Goal: Task Accomplishment & Management: Use online tool/utility

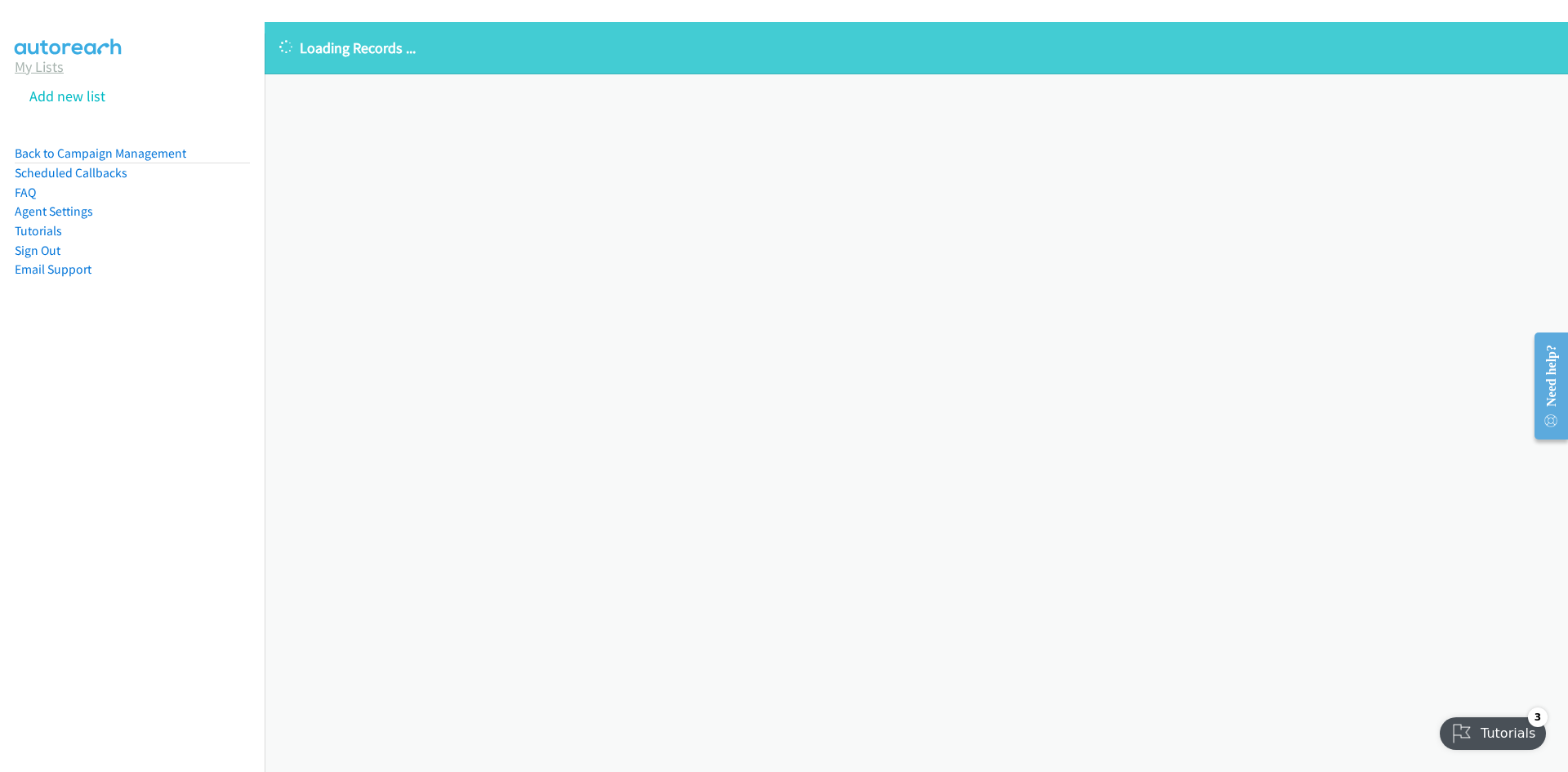
click at [58, 68] on link "My Lists" at bounding box center [39, 66] width 49 height 19
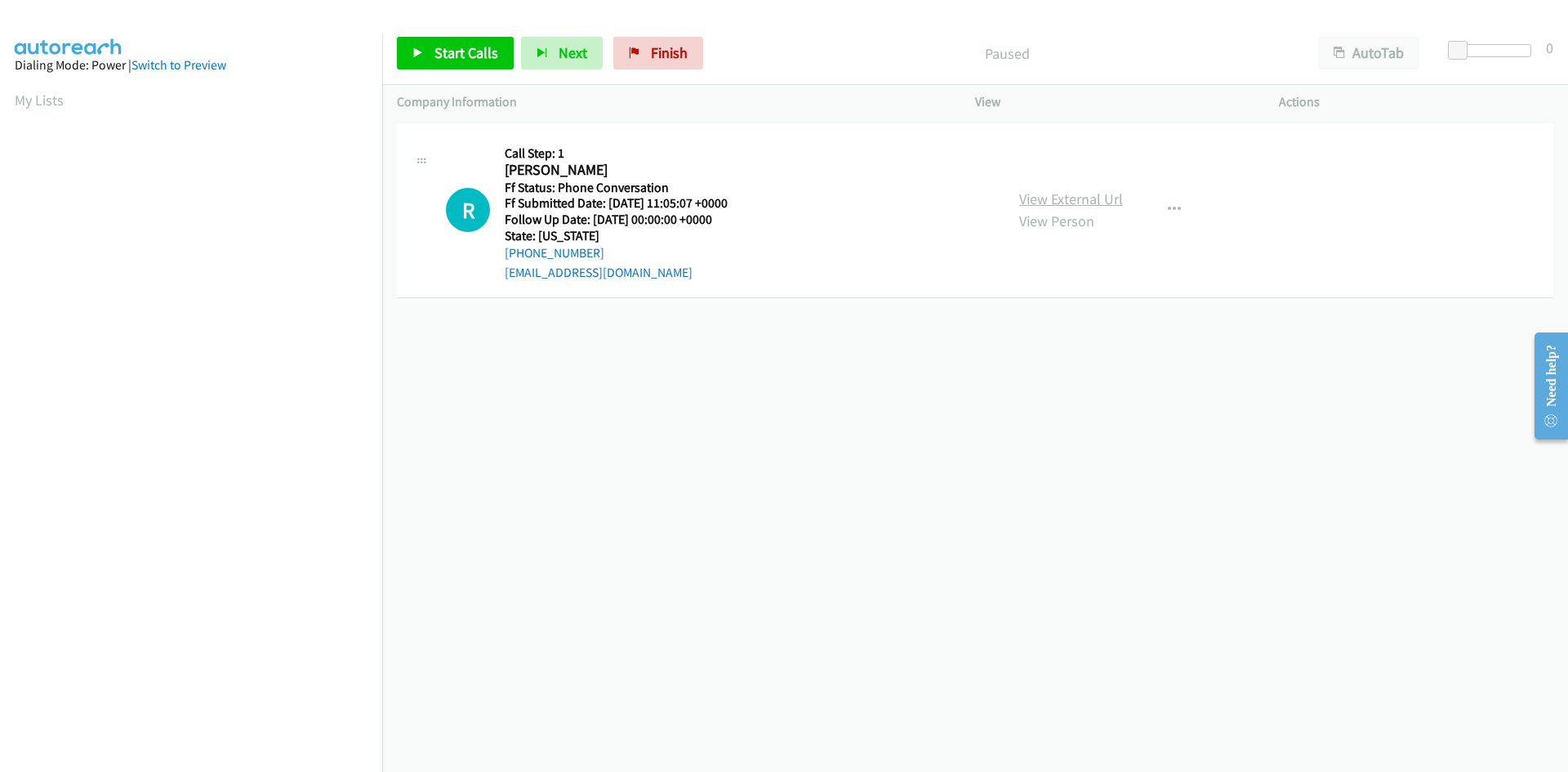
click at [1066, 192] on link "View External Url" at bounding box center [1070, 198] width 104 height 19
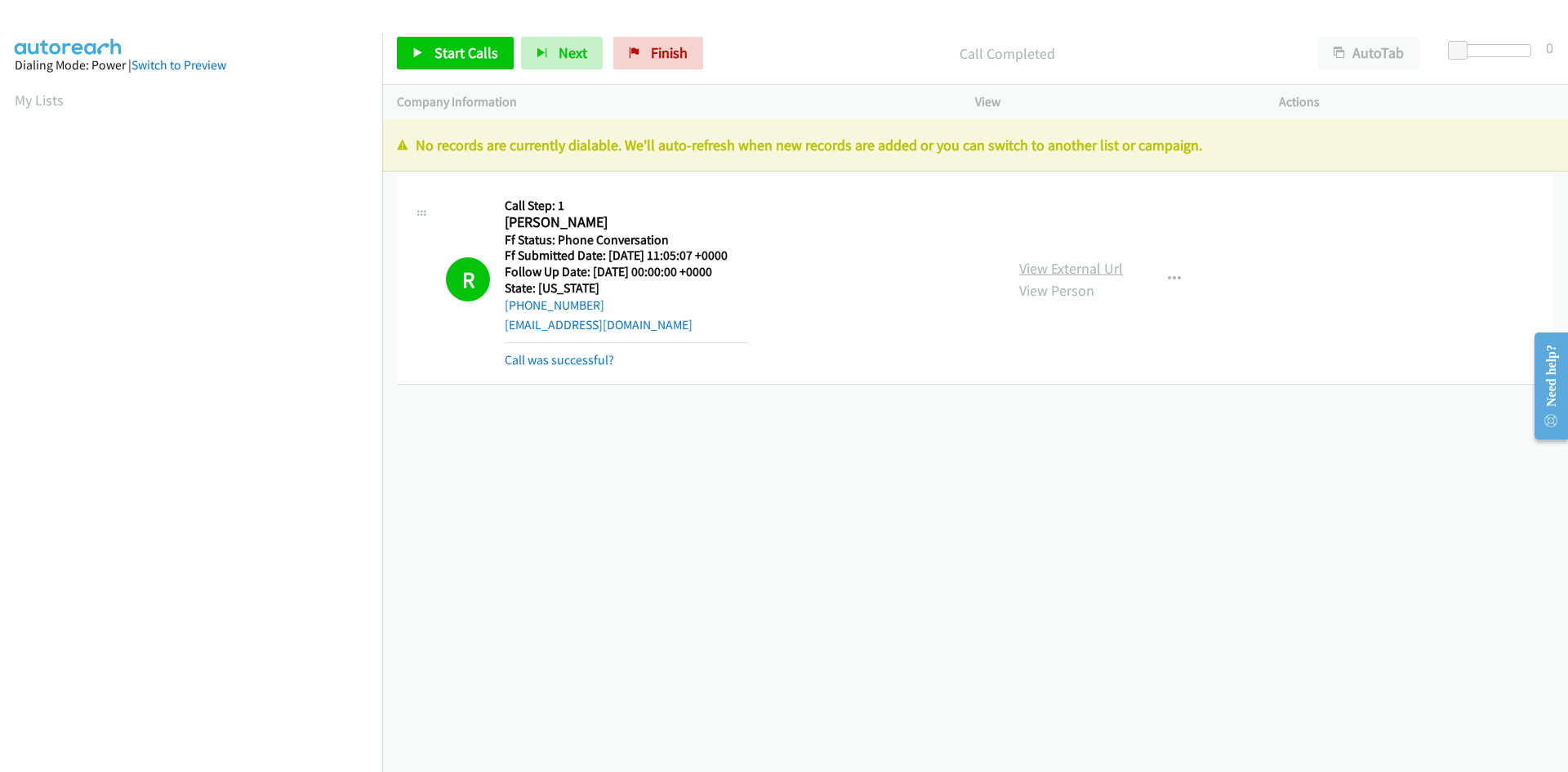
scroll to position [145, 0]
click at [664, 54] on span "Finish" at bounding box center [668, 52] width 36 height 19
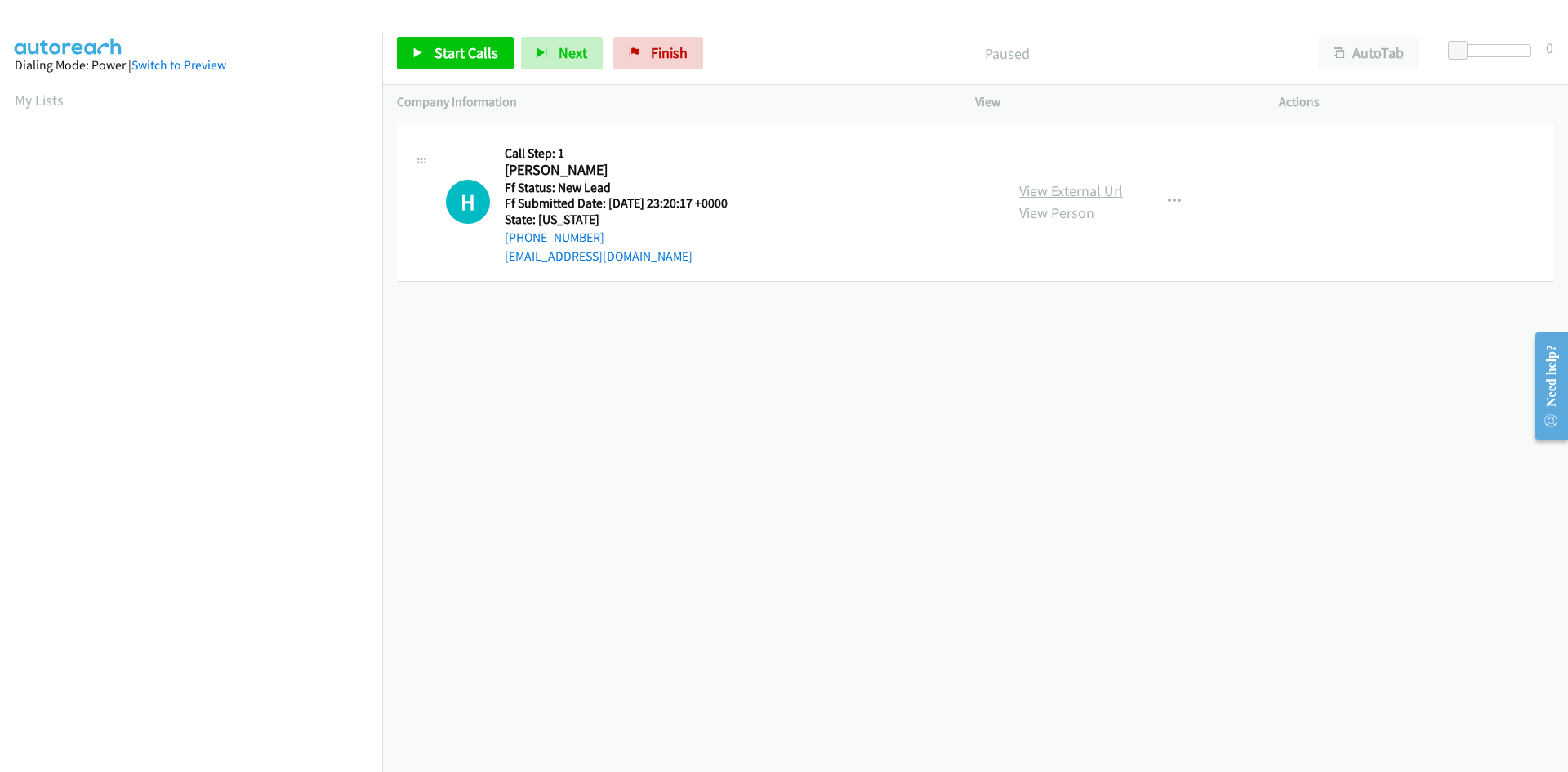
click at [1084, 189] on link "View External Url" at bounding box center [1070, 190] width 104 height 19
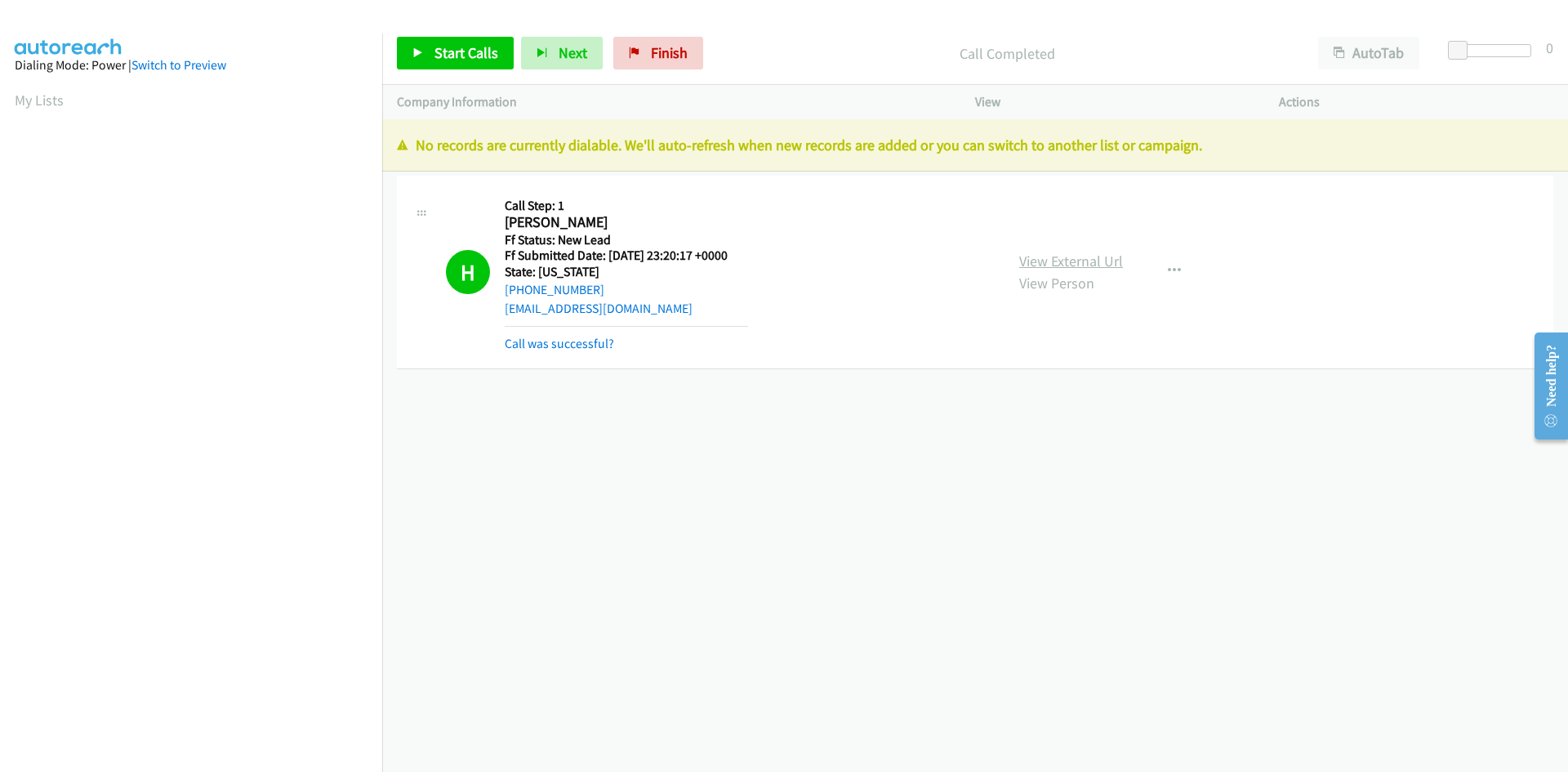
scroll to position [145, 0]
click at [587, 345] on link "Call was successful?" at bounding box center [559, 343] width 109 height 15
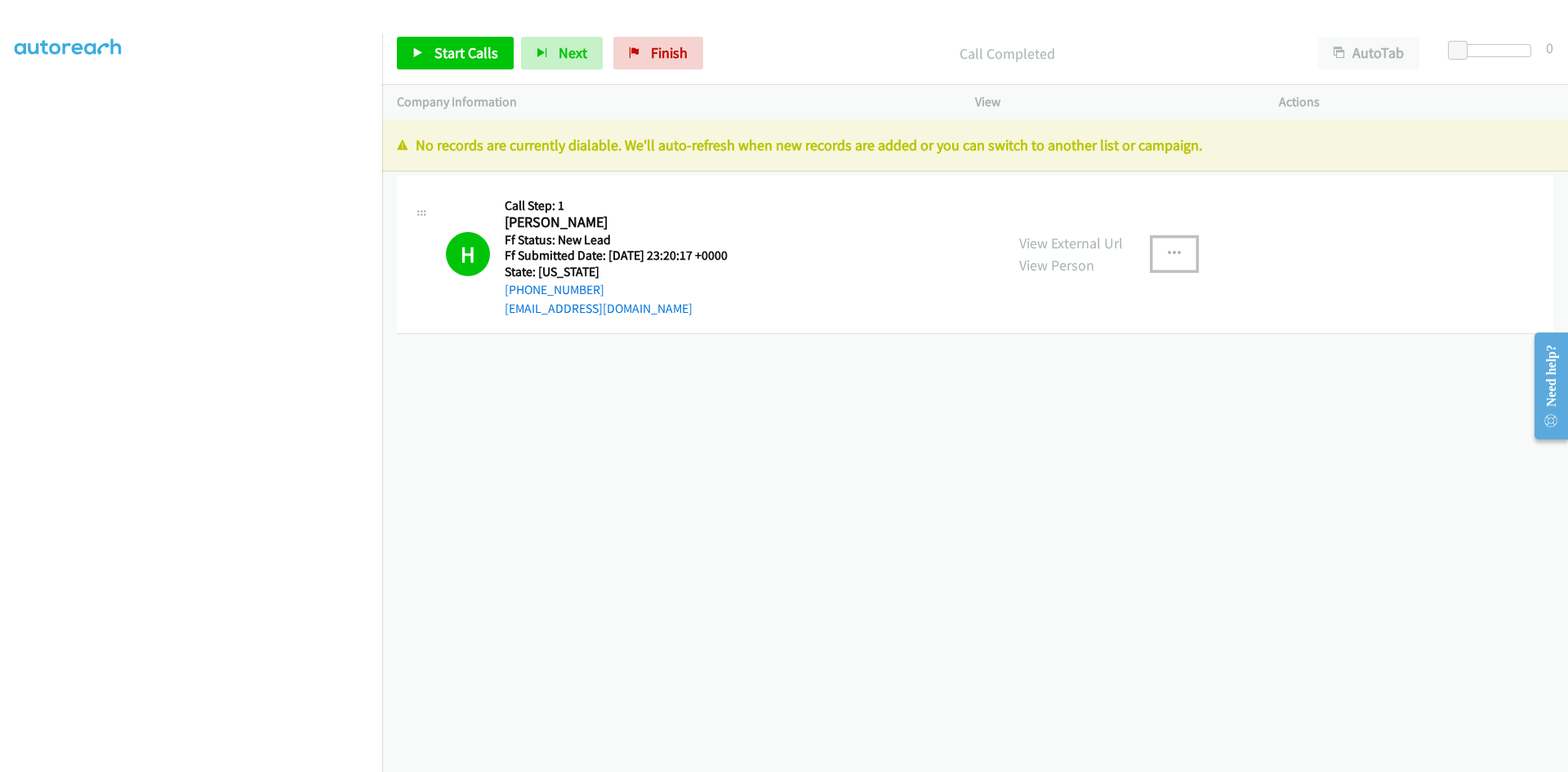
click at [1172, 253] on icon "button" at bounding box center [1174, 253] width 13 height 13
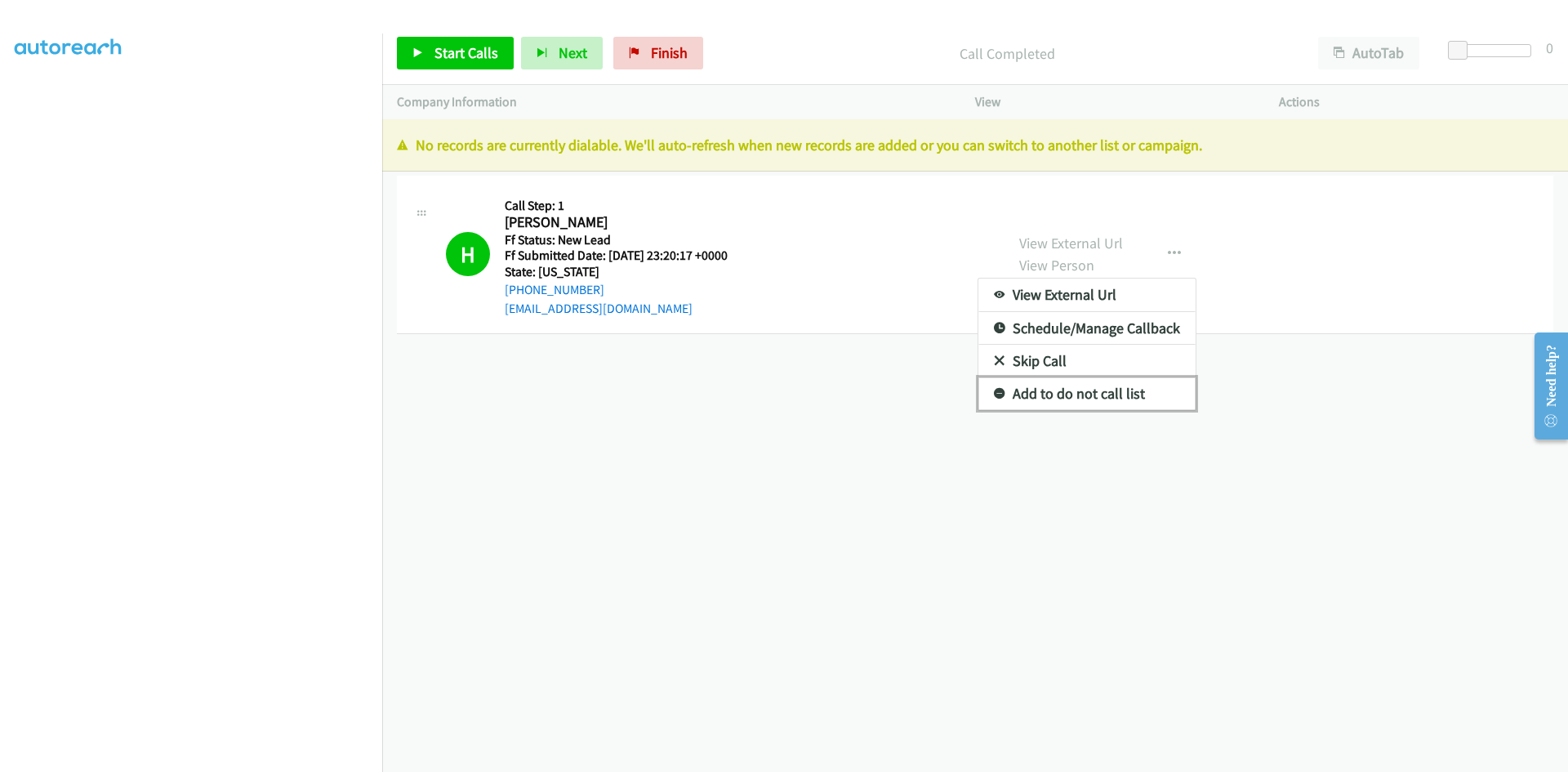
click at [1069, 398] on link "Add to do not call list" at bounding box center [1087, 393] width 217 height 33
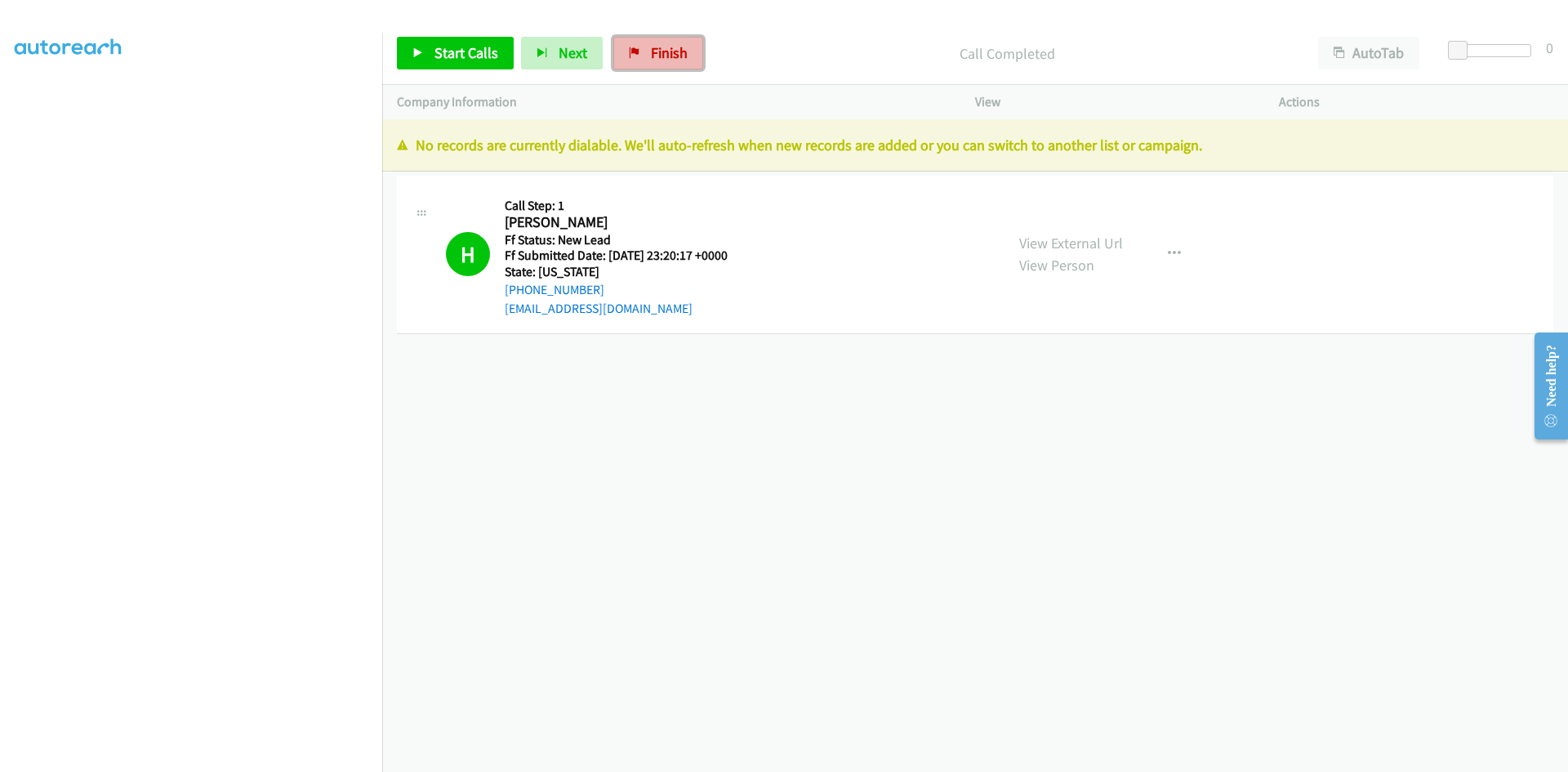
click at [654, 61] on span "Finish" at bounding box center [668, 52] width 36 height 19
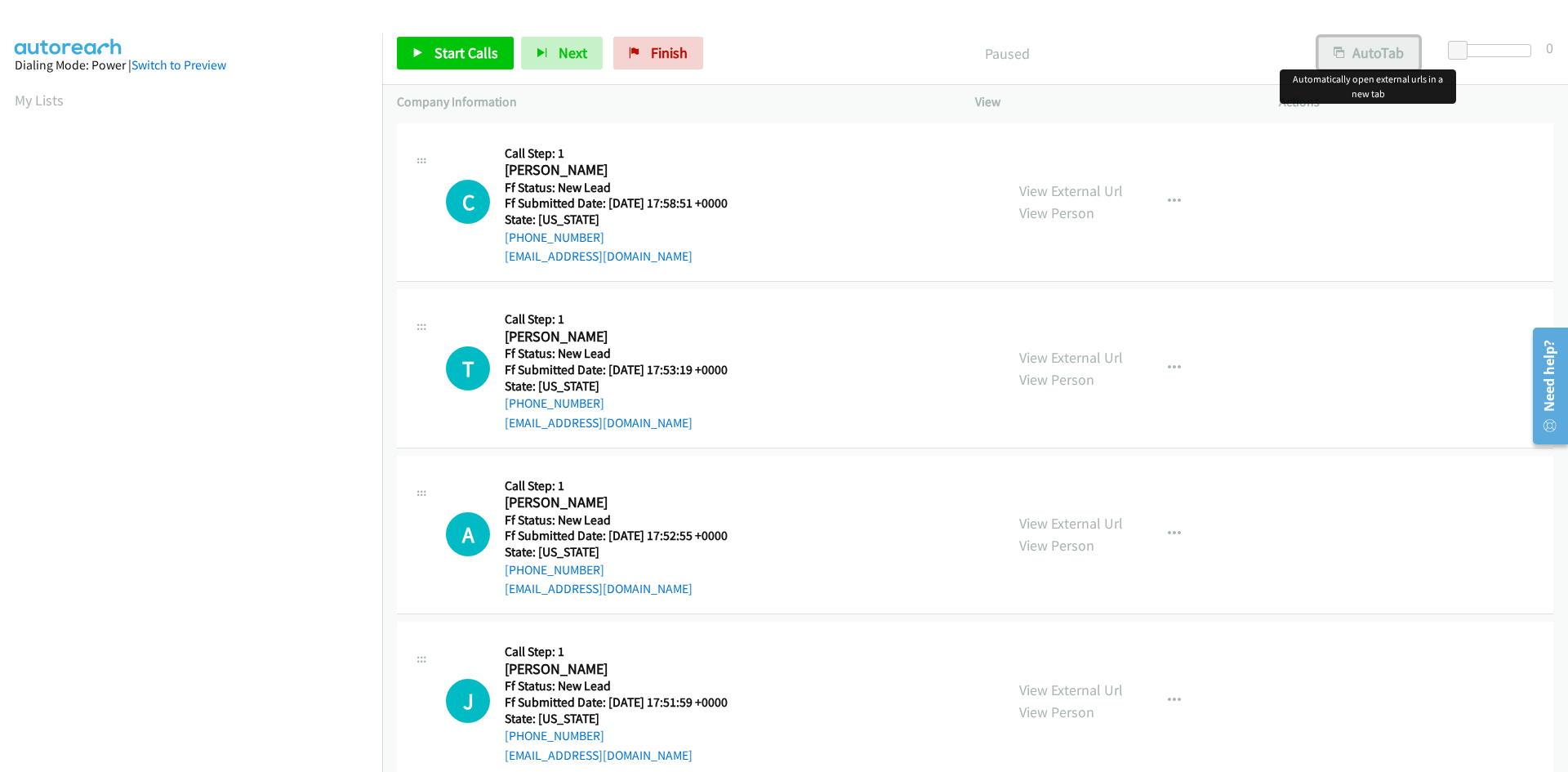
click at [1378, 46] on button "AutoTab" at bounding box center [1369, 52] width 101 height 33
click at [469, 48] on span "Start Calls" at bounding box center [467, 52] width 64 height 19
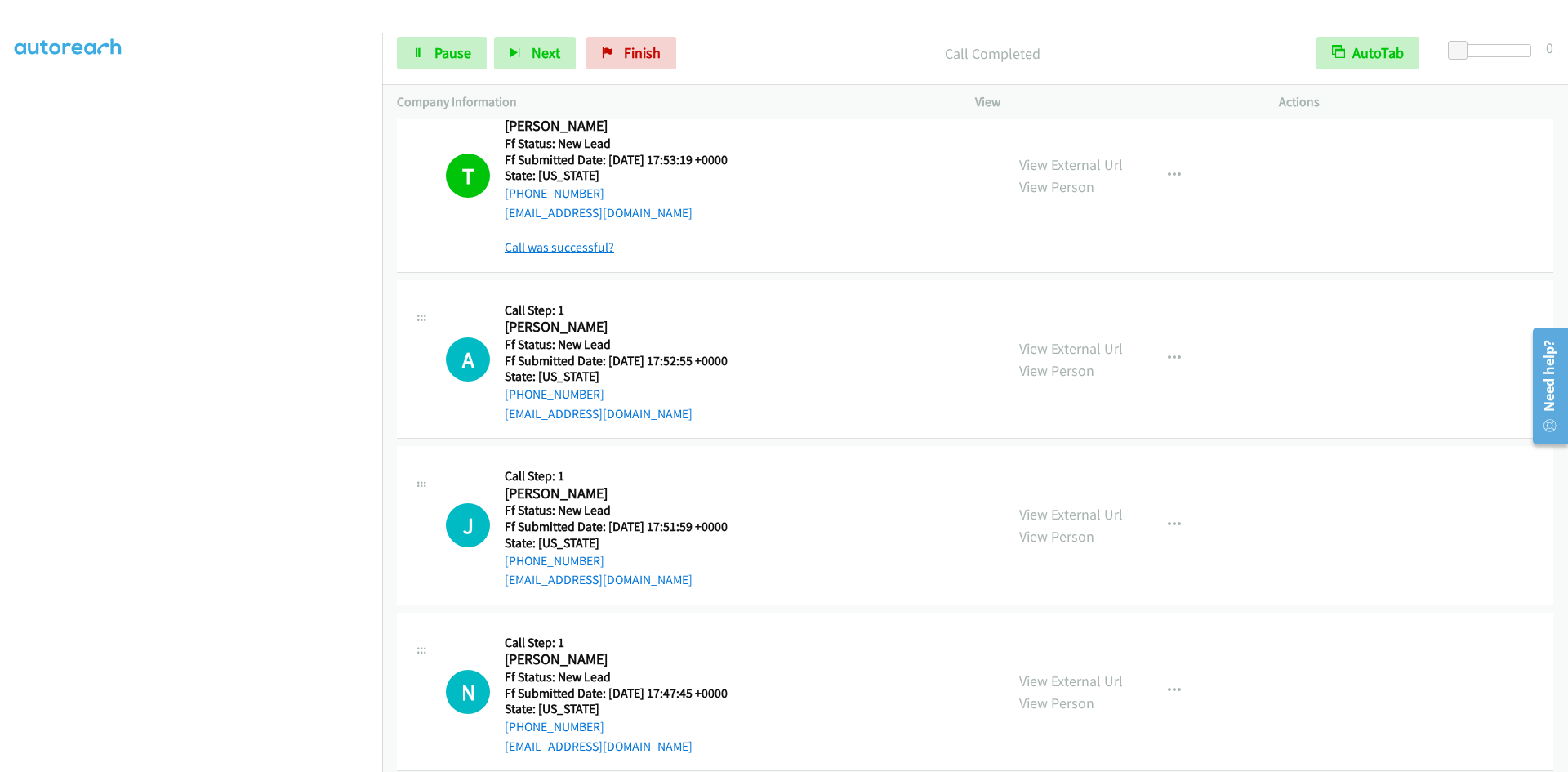
scroll to position [245, 0]
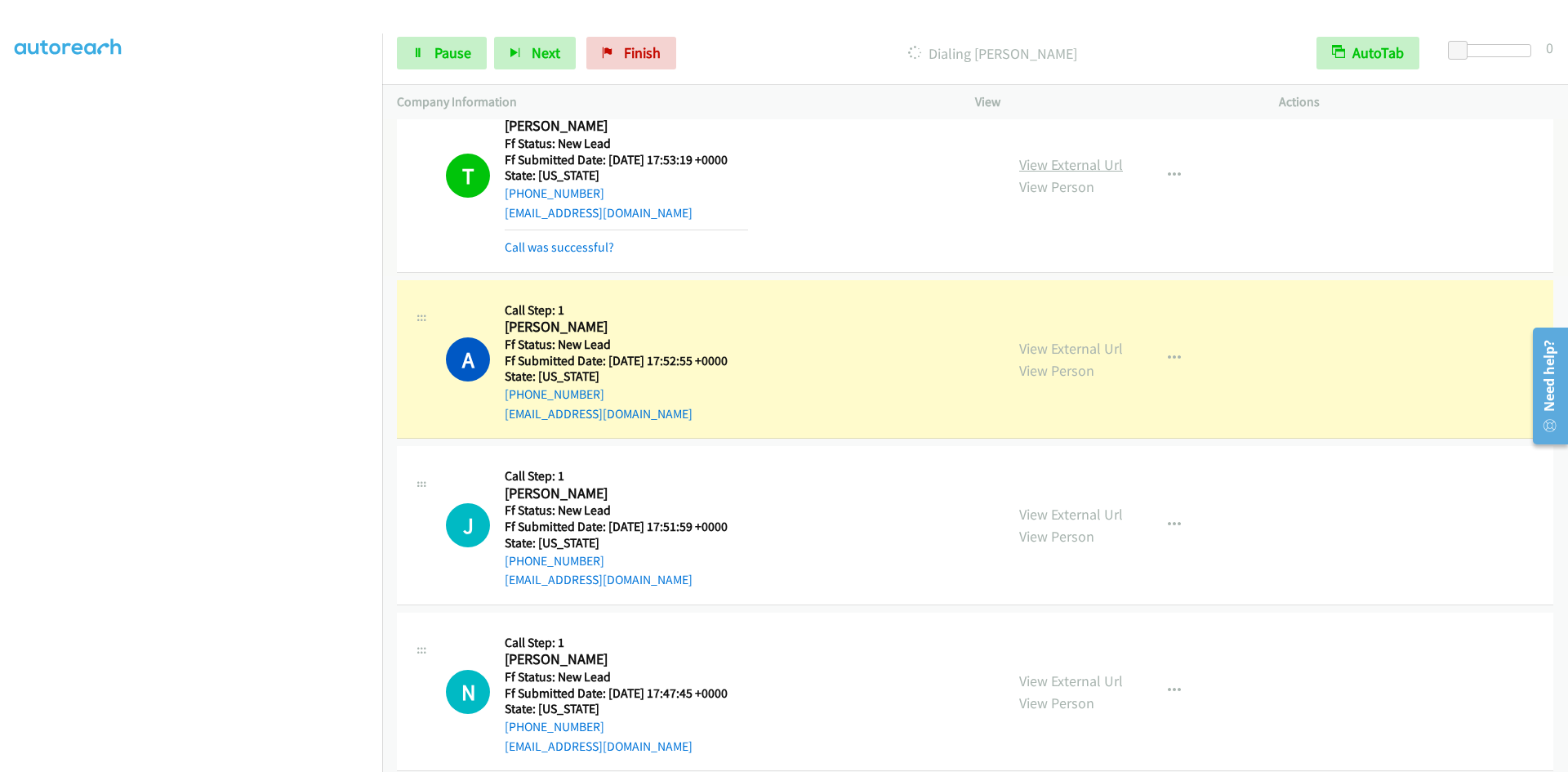
click at [1099, 161] on link "View External Url" at bounding box center [1070, 165] width 104 height 19
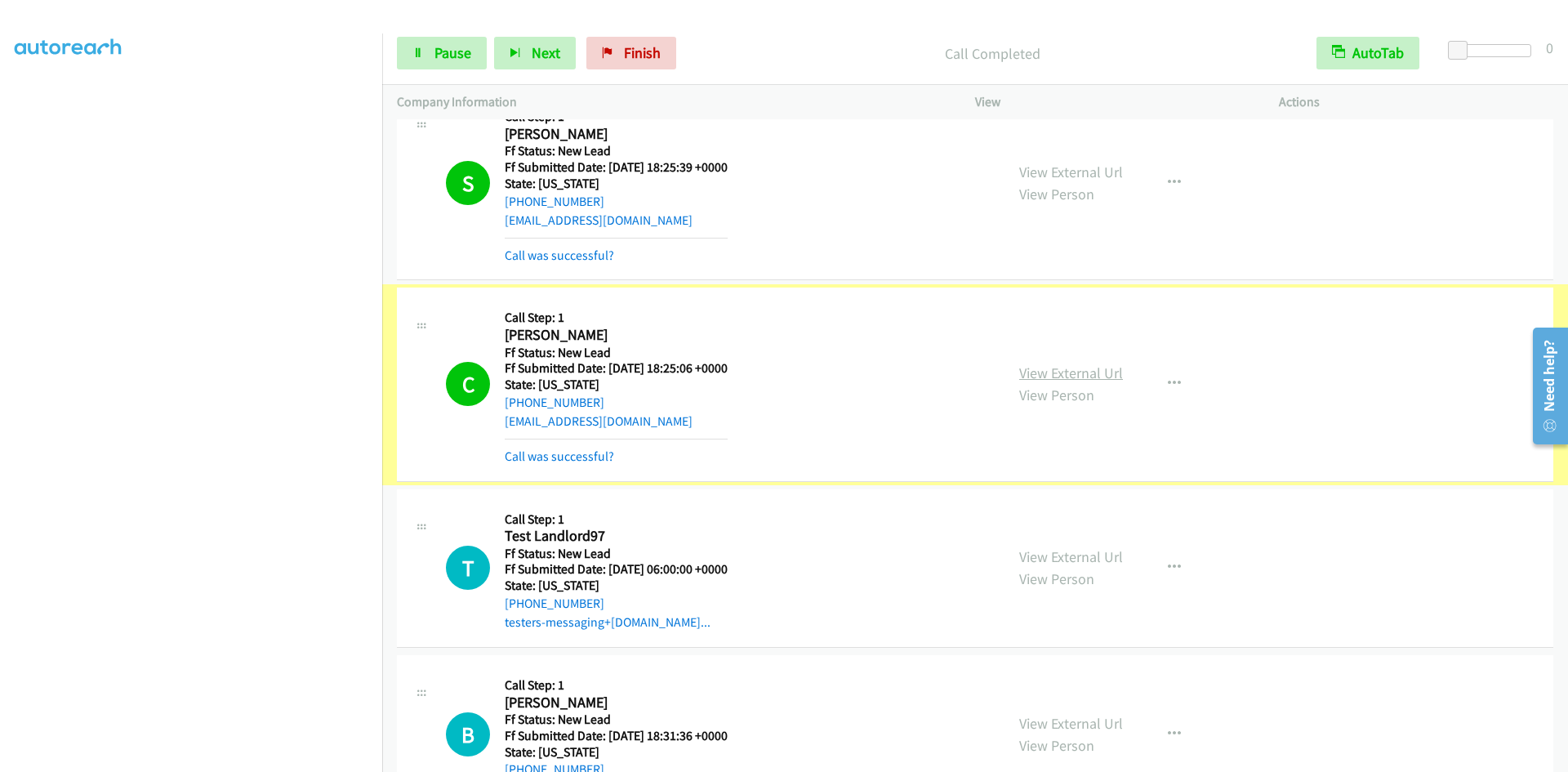
scroll to position [1242, 0]
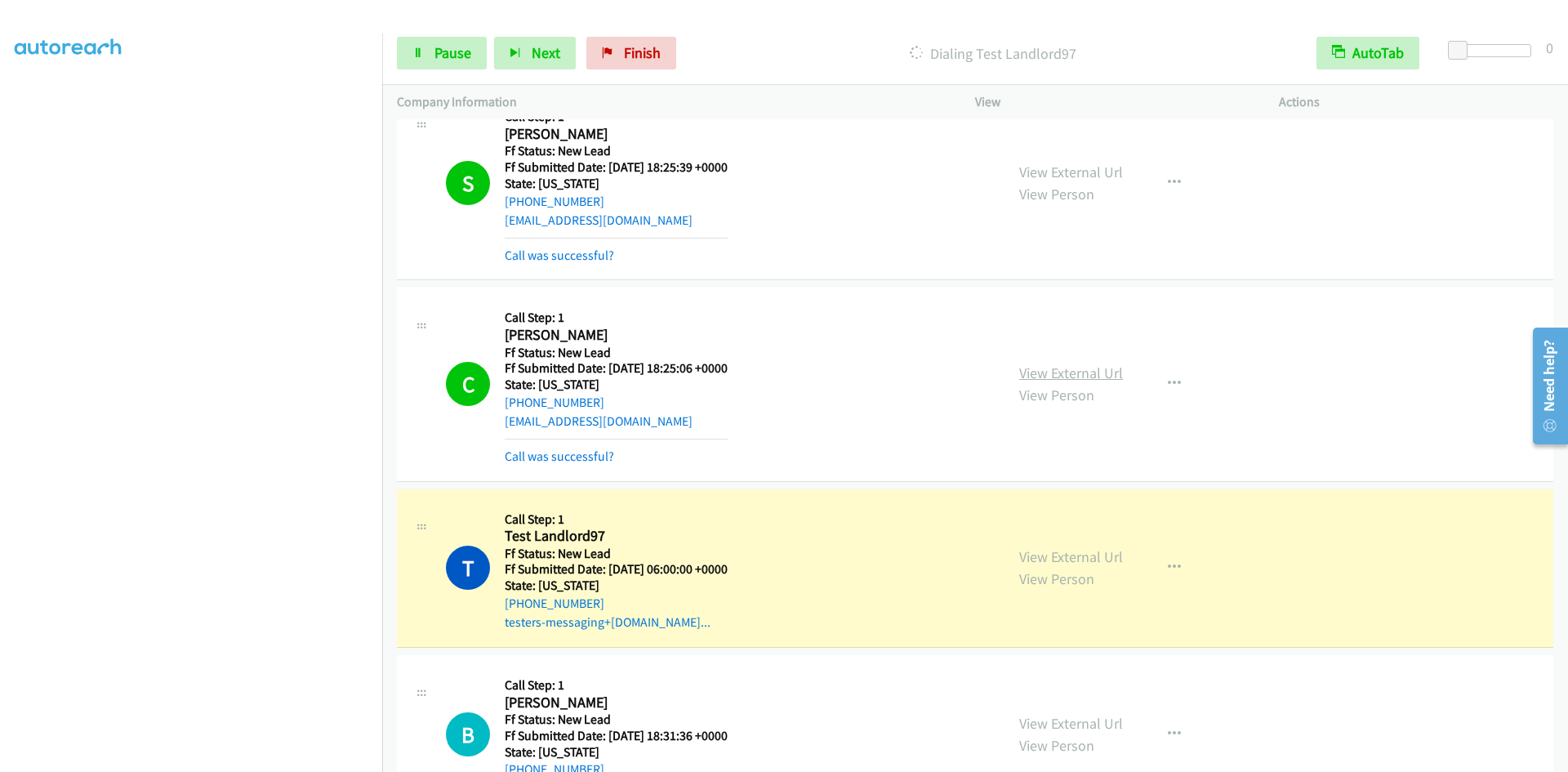
click at [1071, 375] on link "View External Url" at bounding box center [1070, 373] width 104 height 19
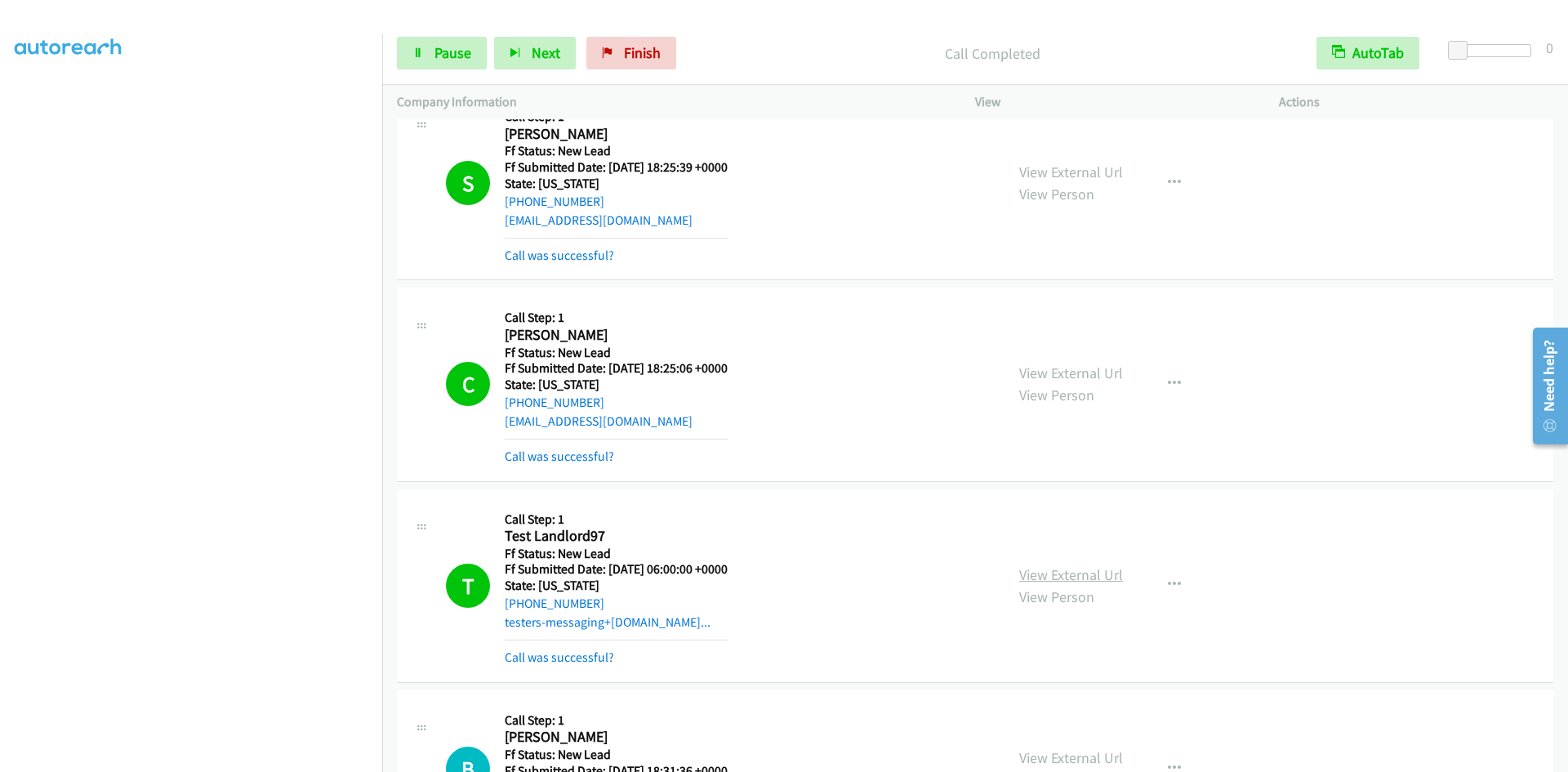
click at [1076, 574] on link "View External Url" at bounding box center [1070, 575] width 104 height 19
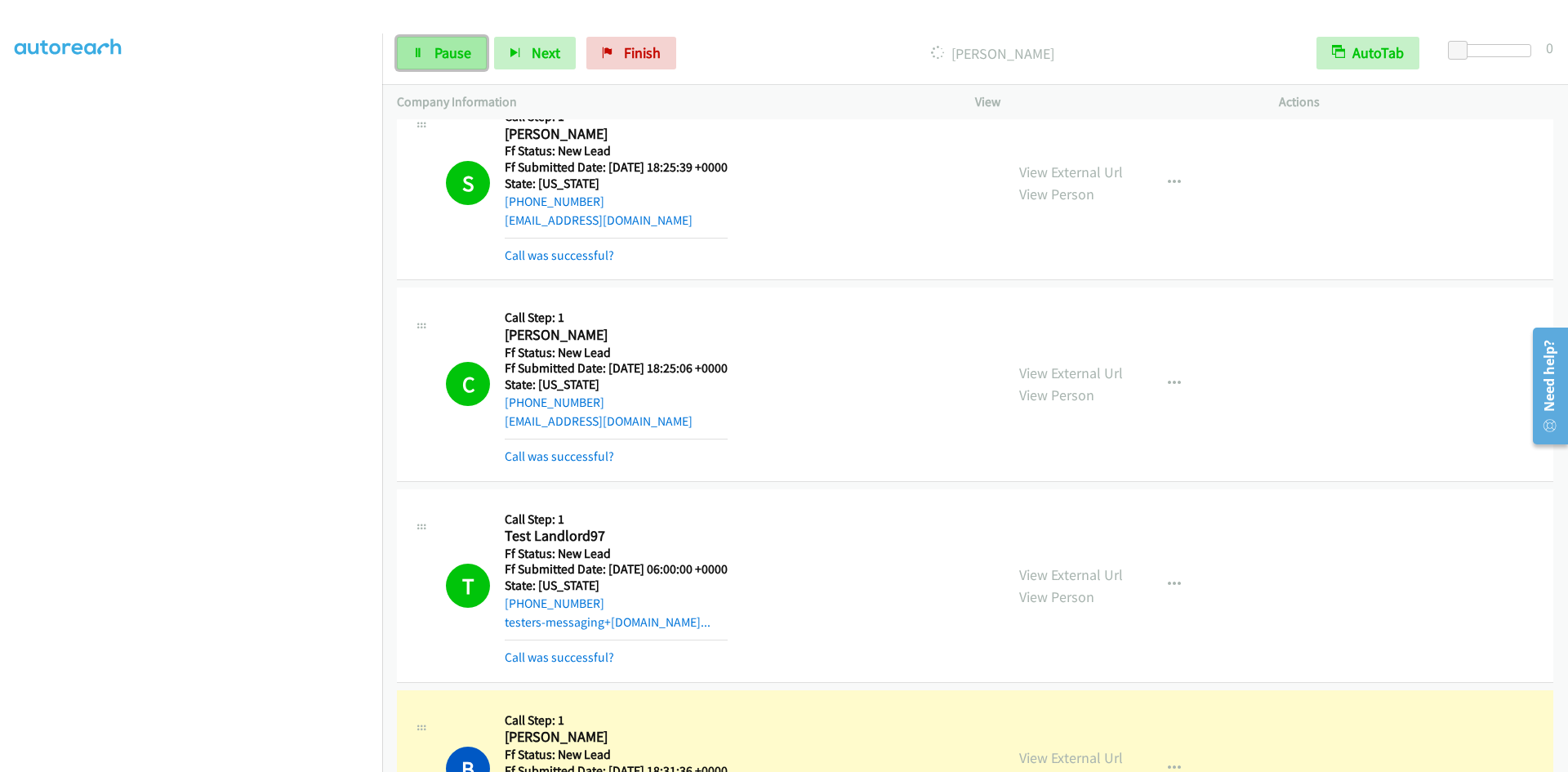
click at [449, 51] on span "Pause" at bounding box center [452, 52] width 36 height 19
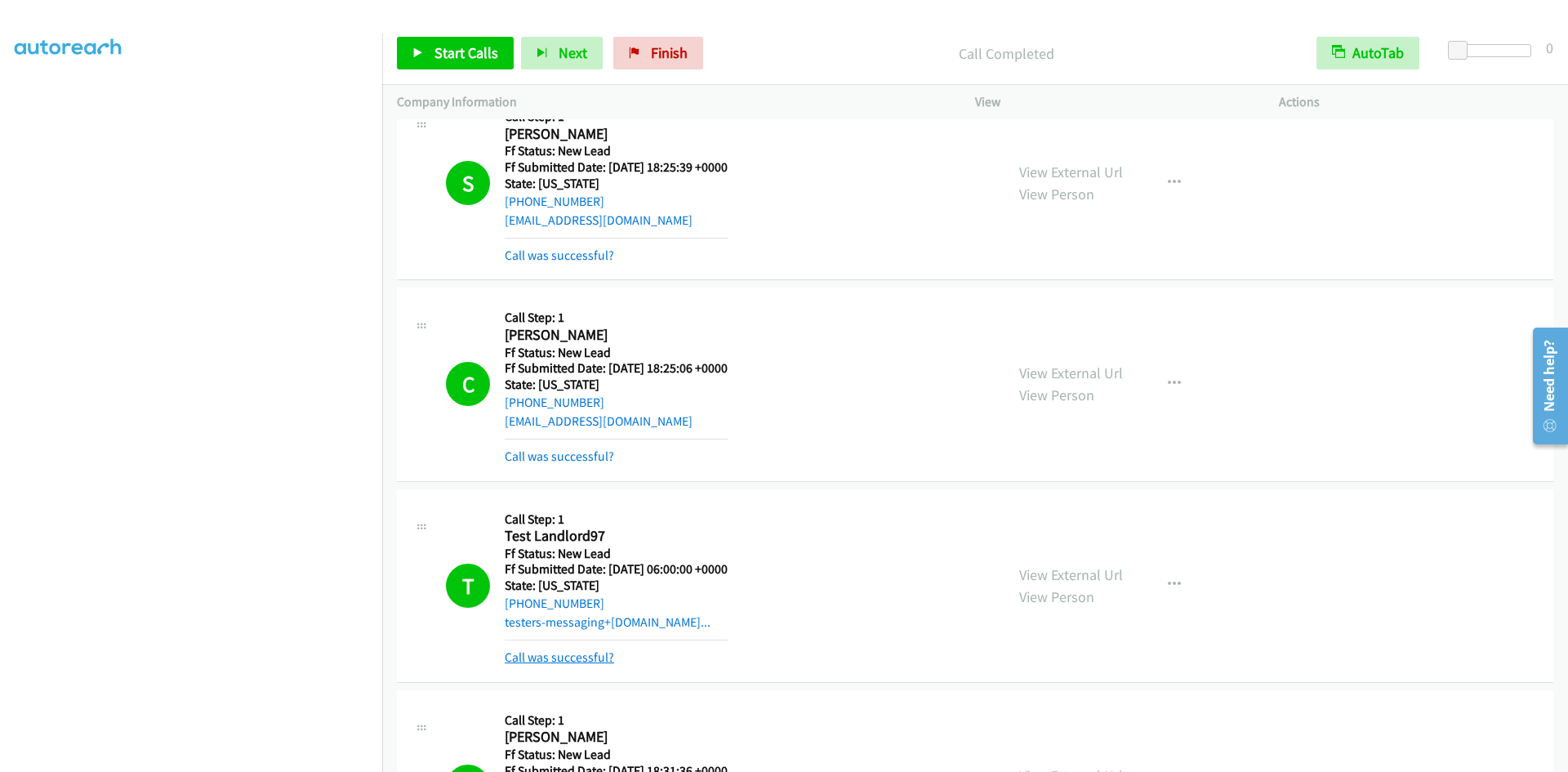
click at [570, 656] on link "Call was successful?" at bounding box center [559, 656] width 109 height 15
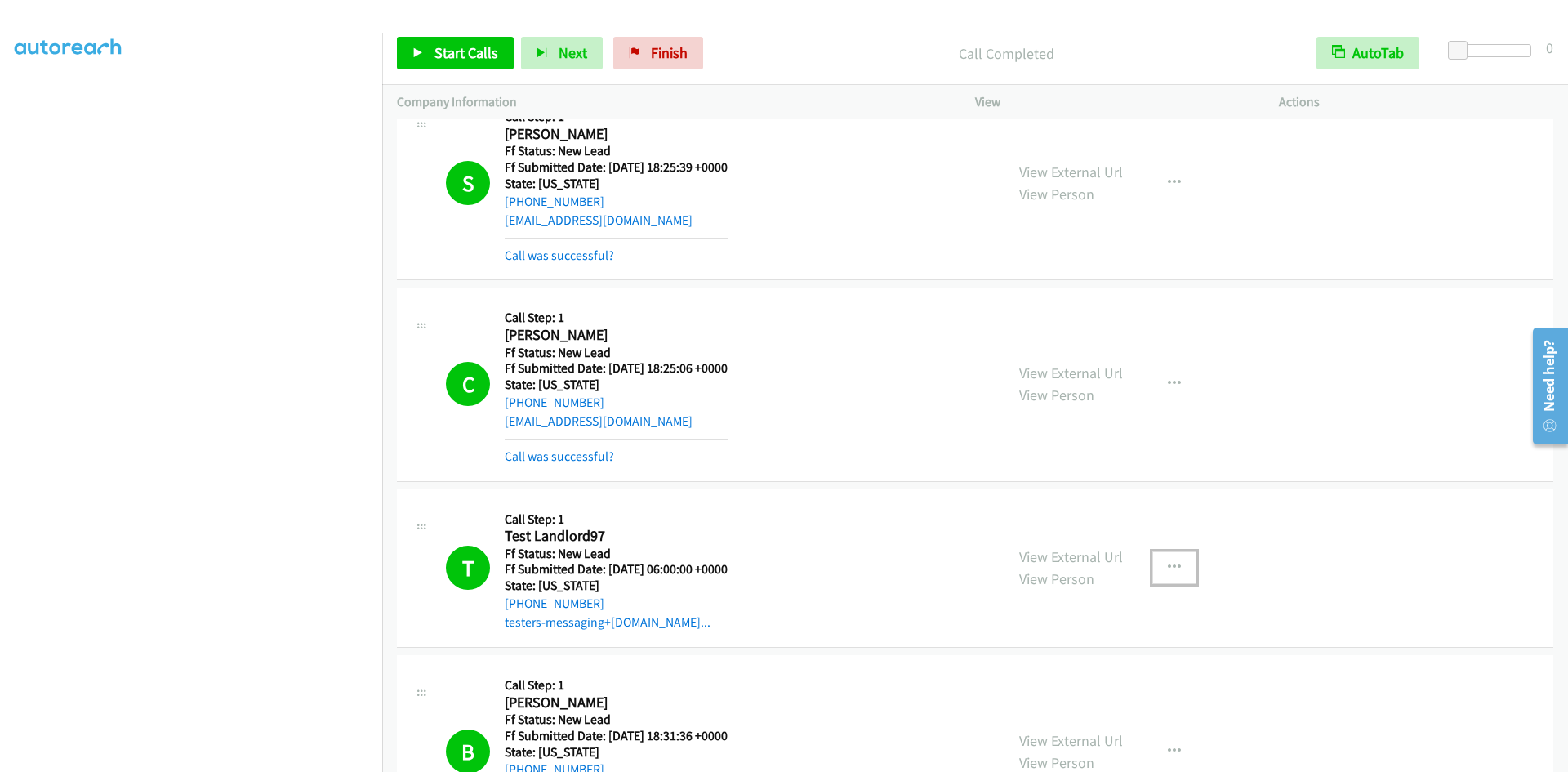
click at [1168, 561] on icon "button" at bounding box center [1174, 567] width 13 height 13
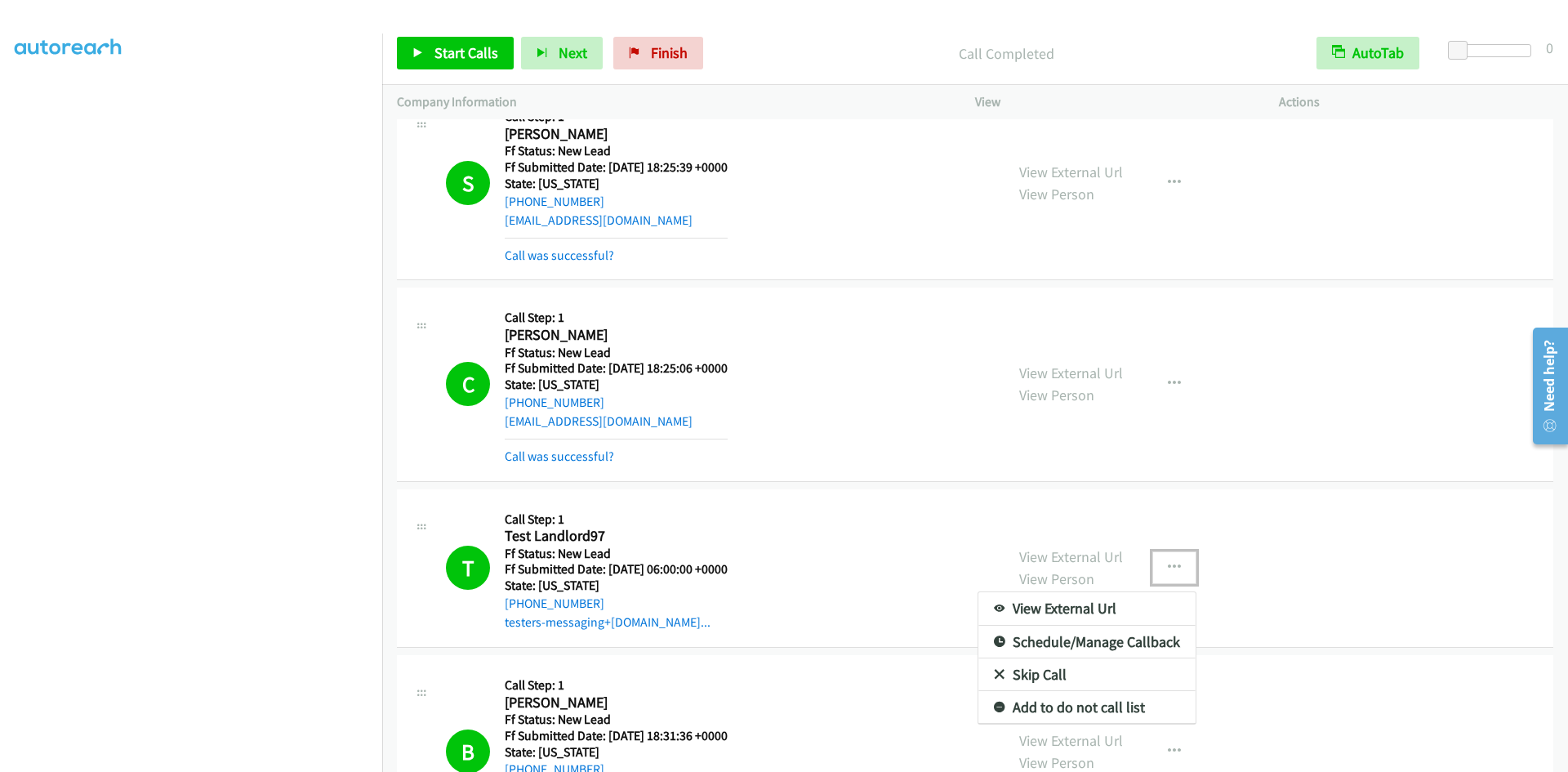
click at [1083, 706] on link "Add to do not call list" at bounding box center [1087, 707] width 217 height 33
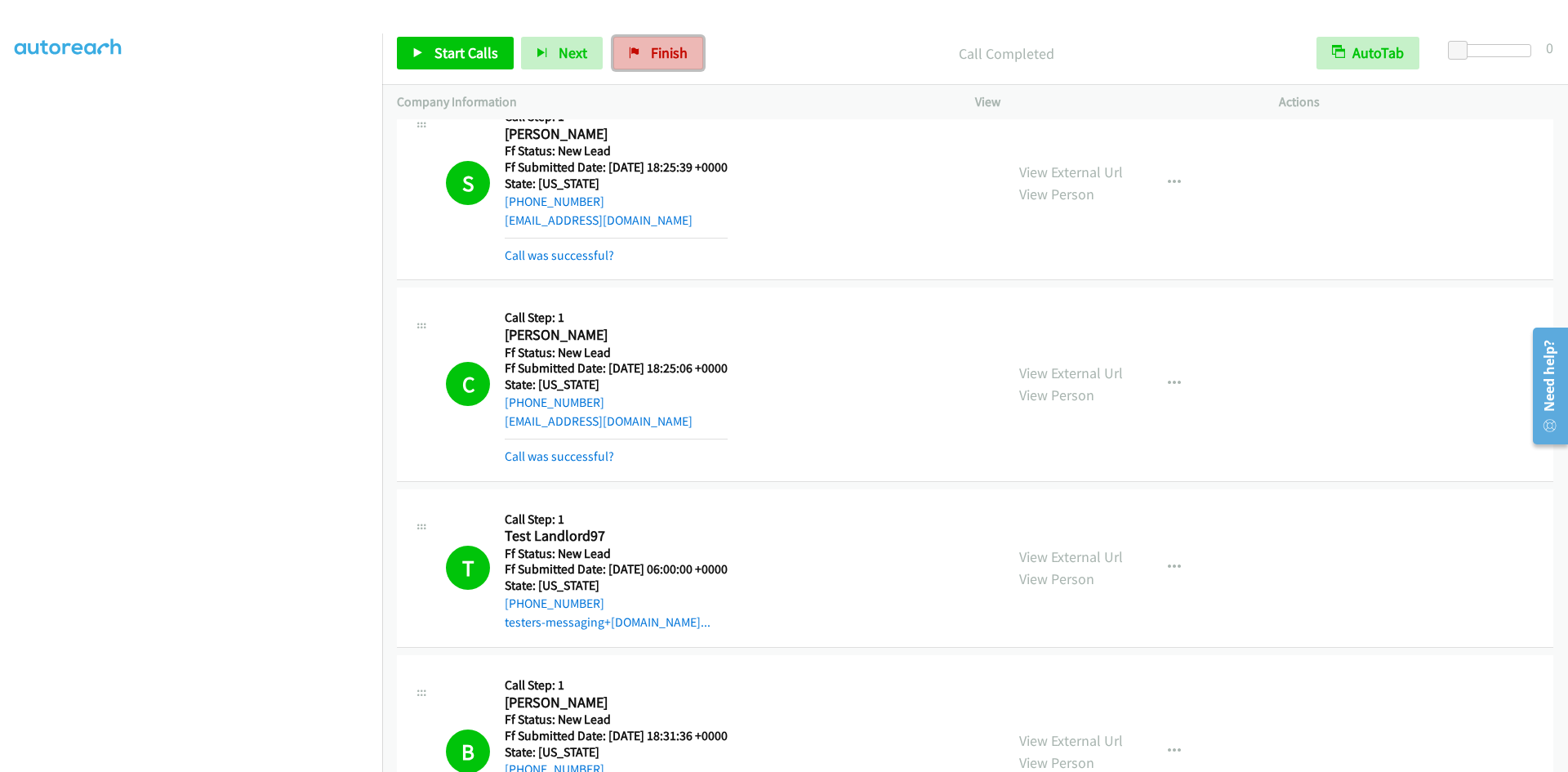
click at [653, 50] on span "Finish" at bounding box center [668, 52] width 36 height 19
